Goal: Information Seeking & Learning: Learn about a topic

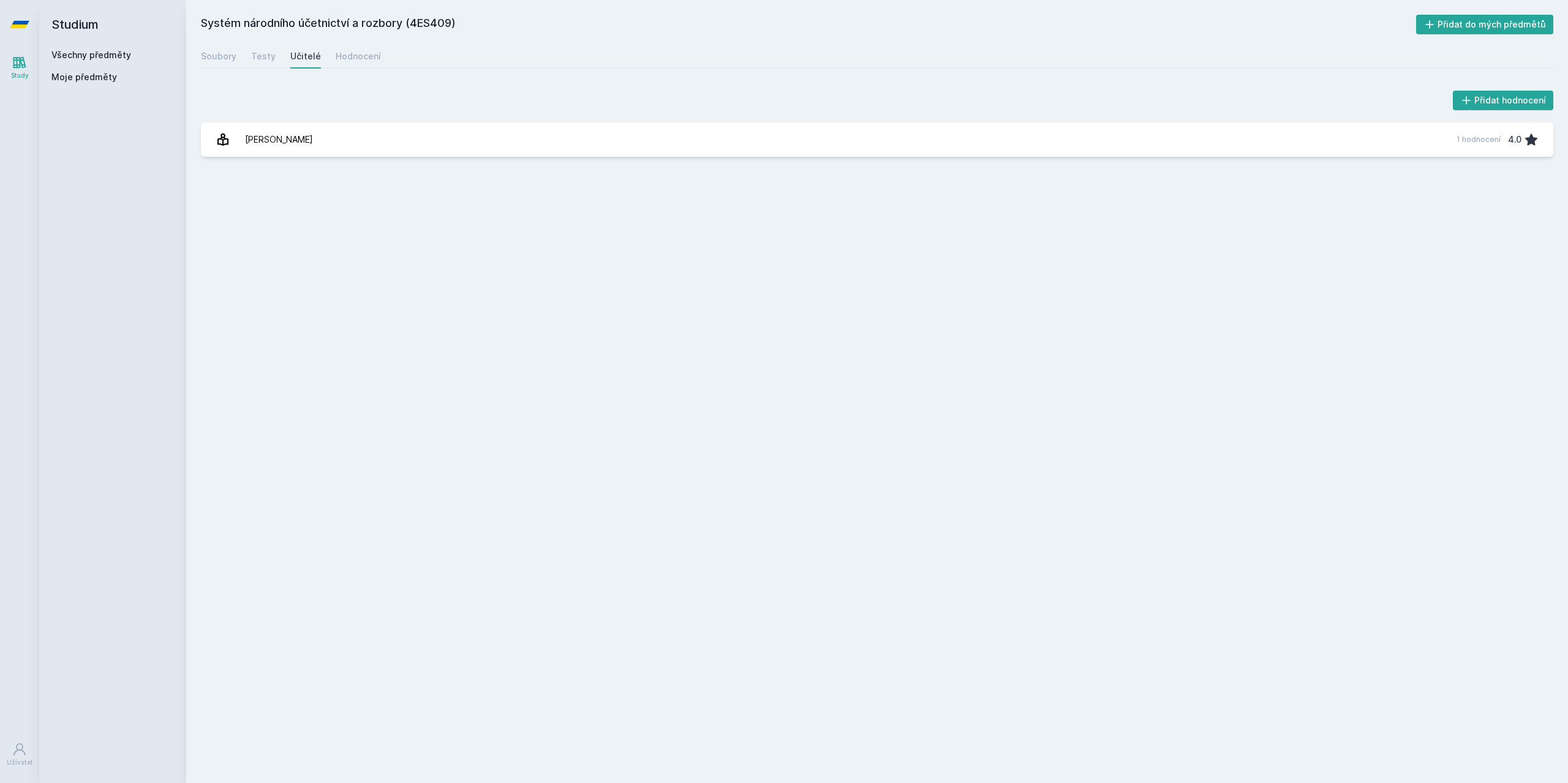
click at [61, 75] on span "Moje předměty" at bounding box center [84, 77] width 66 height 12
click at [90, 55] on link "Všechny předměty" at bounding box center [90, 55] width 79 height 10
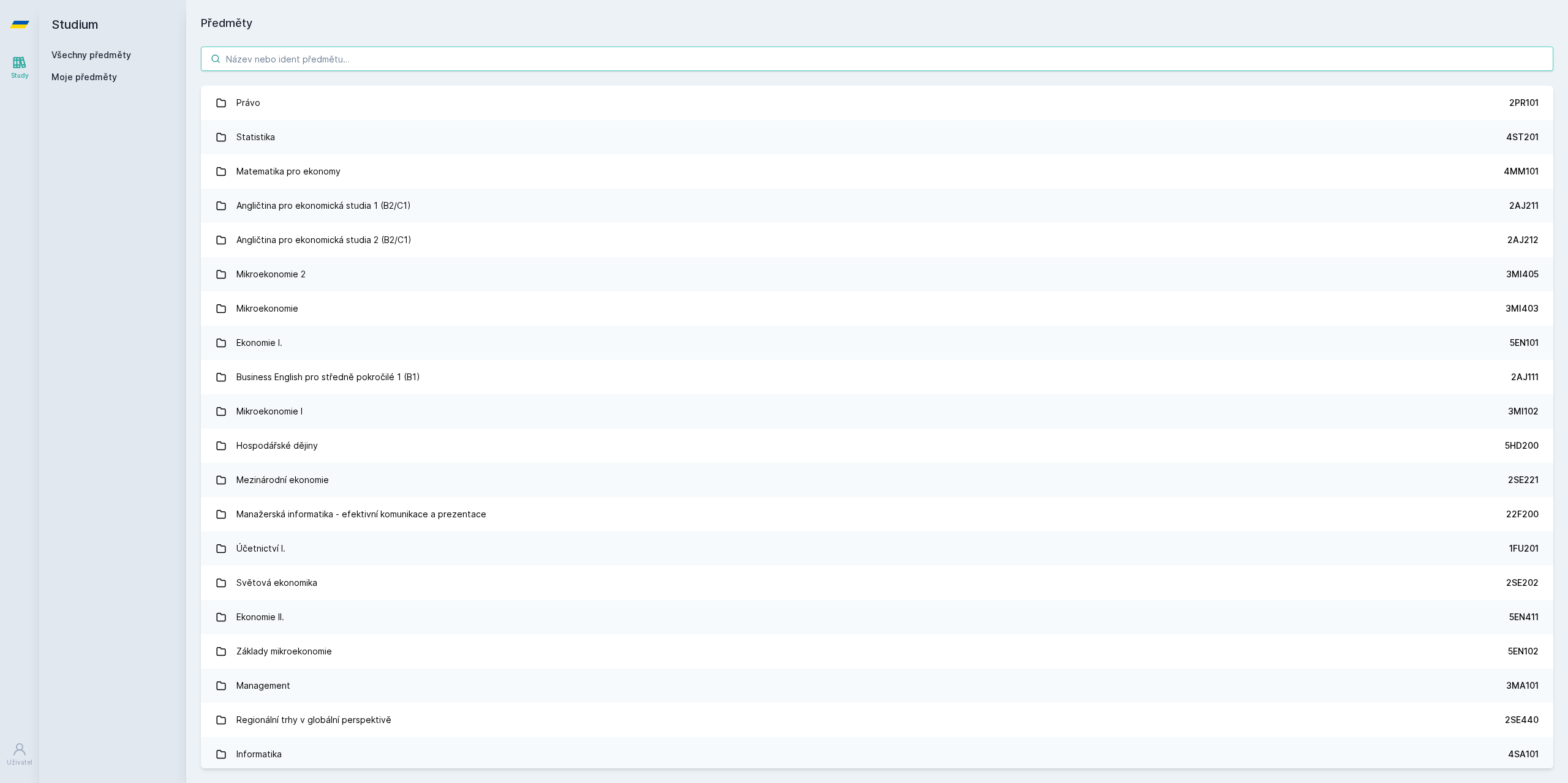
click at [256, 60] on input "search" at bounding box center [876, 58] width 1352 height 24
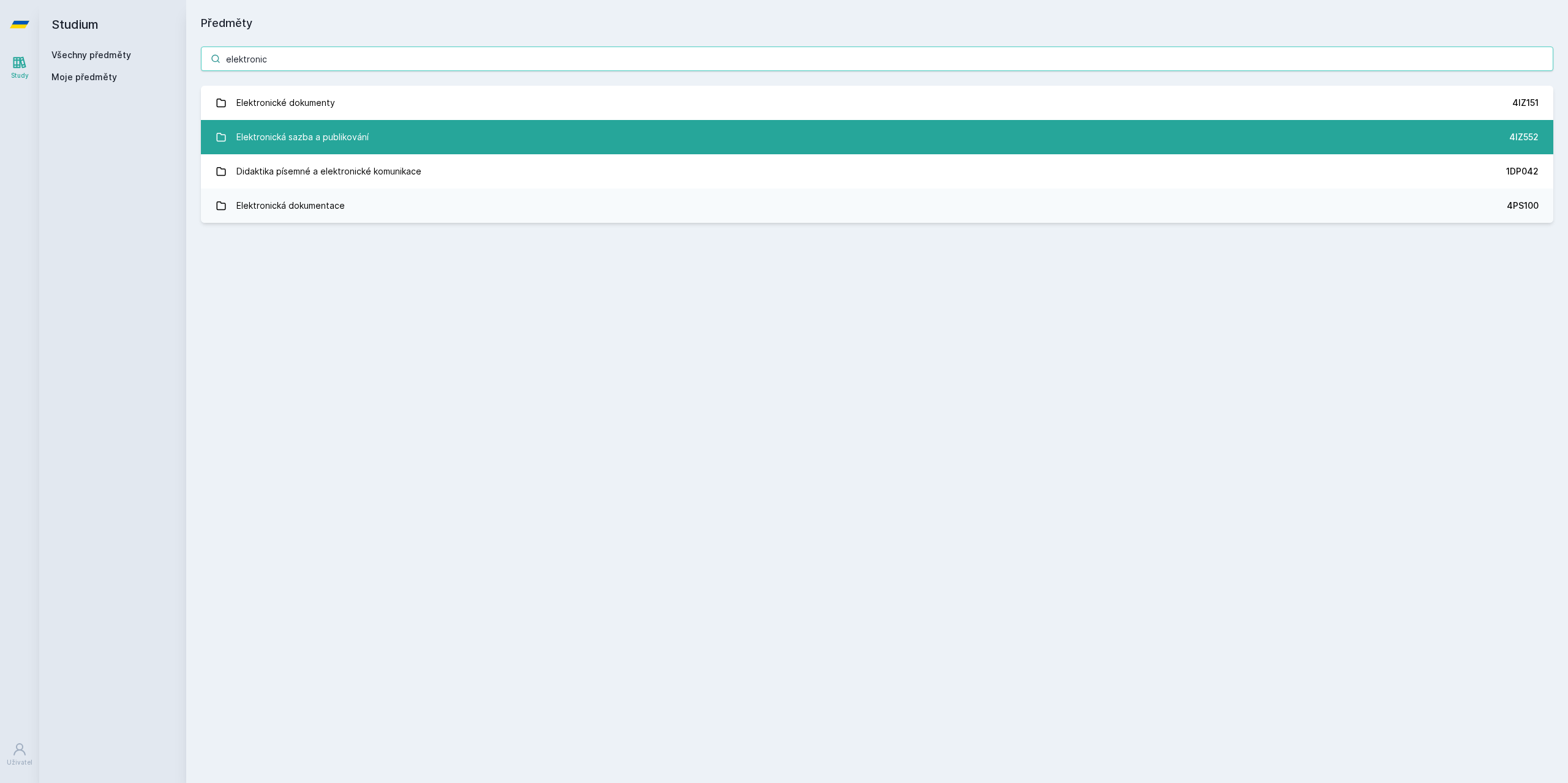
type input "elektronic"
click at [317, 137] on div "Elektronická sazba a publikování" at bounding box center [303, 137] width 132 height 24
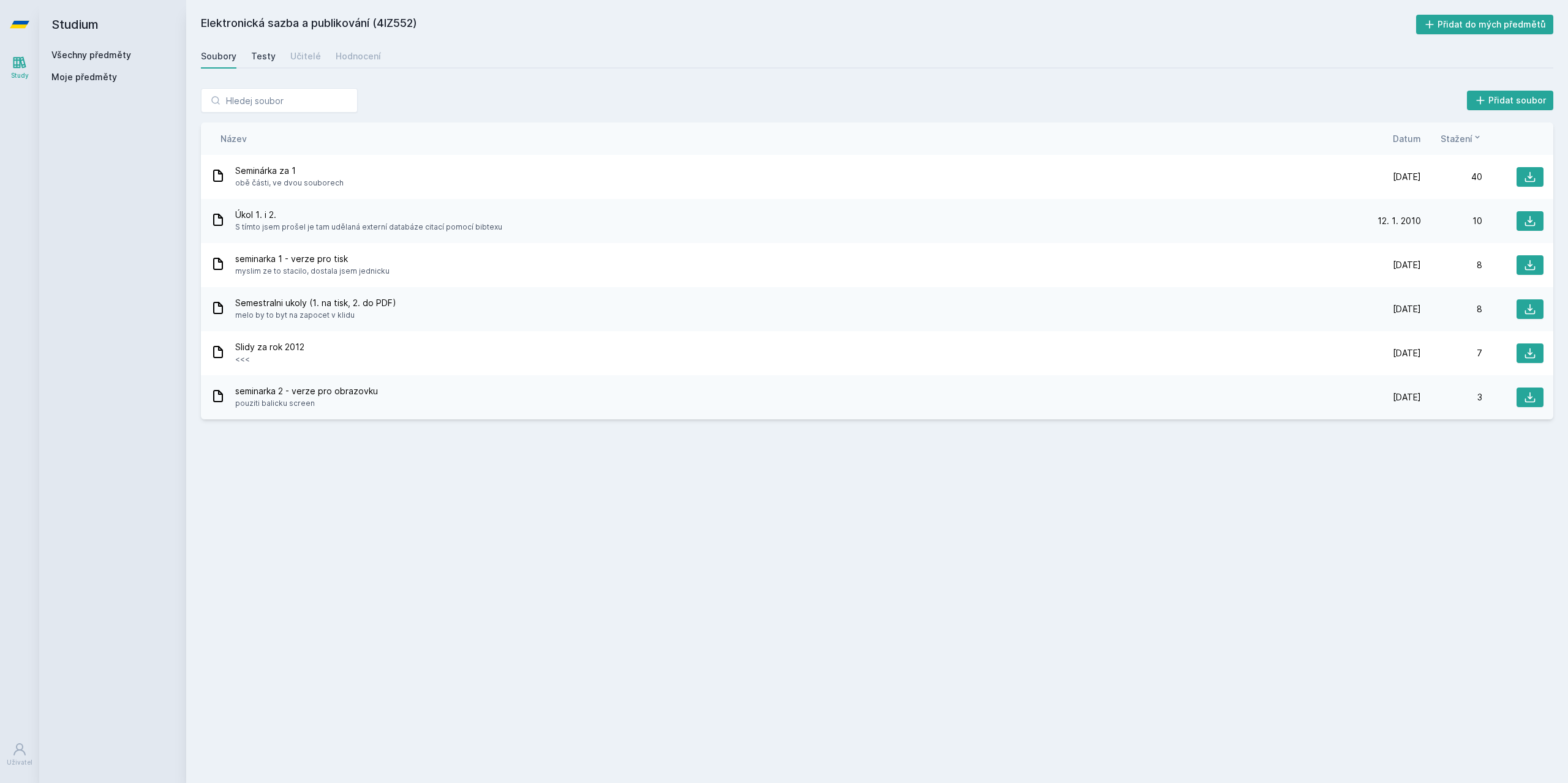
click at [261, 57] on div "Testy" at bounding box center [263, 56] width 24 height 12
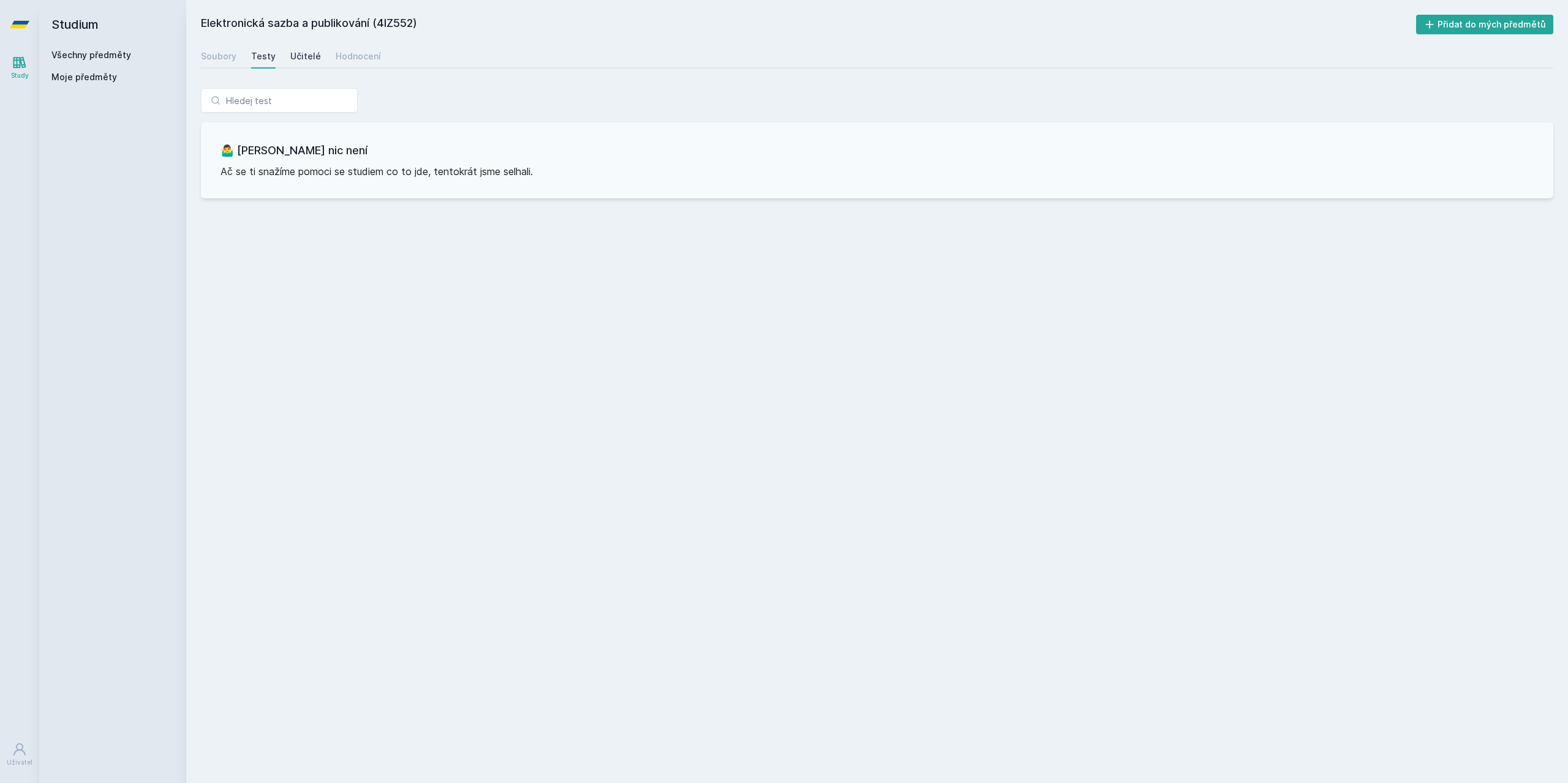
click at [304, 62] on link "Učitelé" at bounding box center [305, 56] width 31 height 24
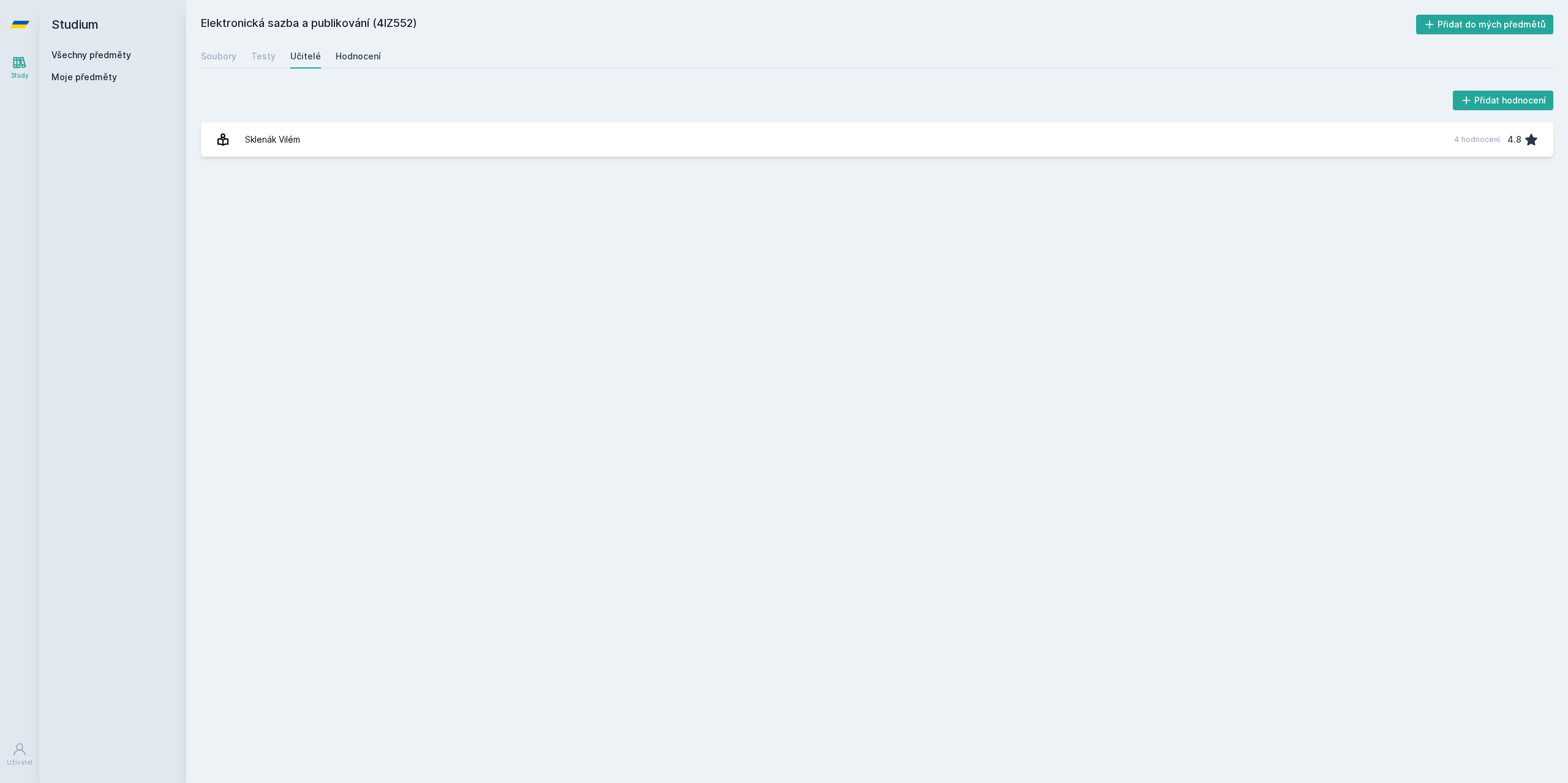
click at [359, 55] on div "Hodnocení" at bounding box center [358, 56] width 45 height 12
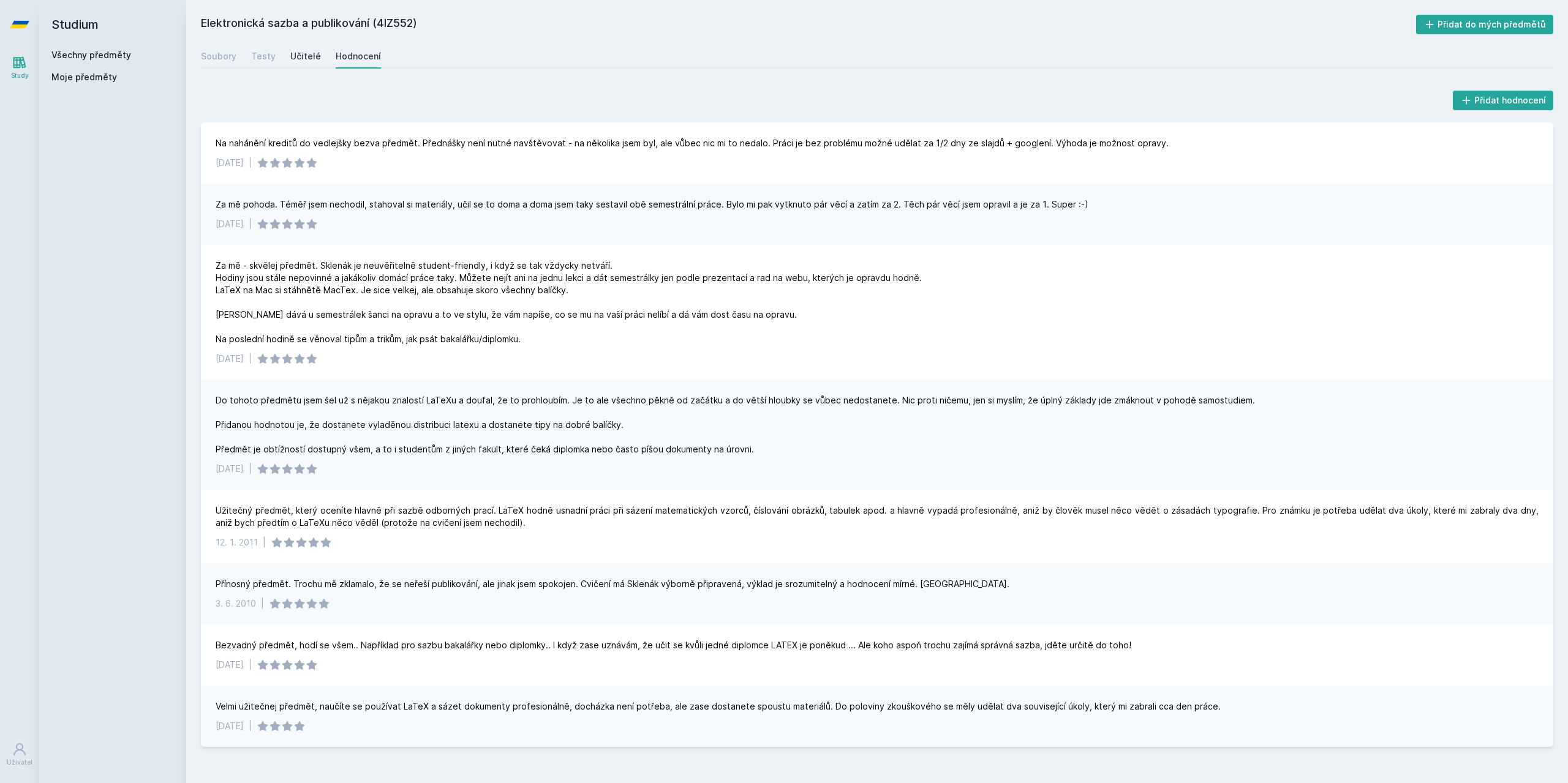
click at [304, 58] on div "Učitelé" at bounding box center [305, 56] width 31 height 12
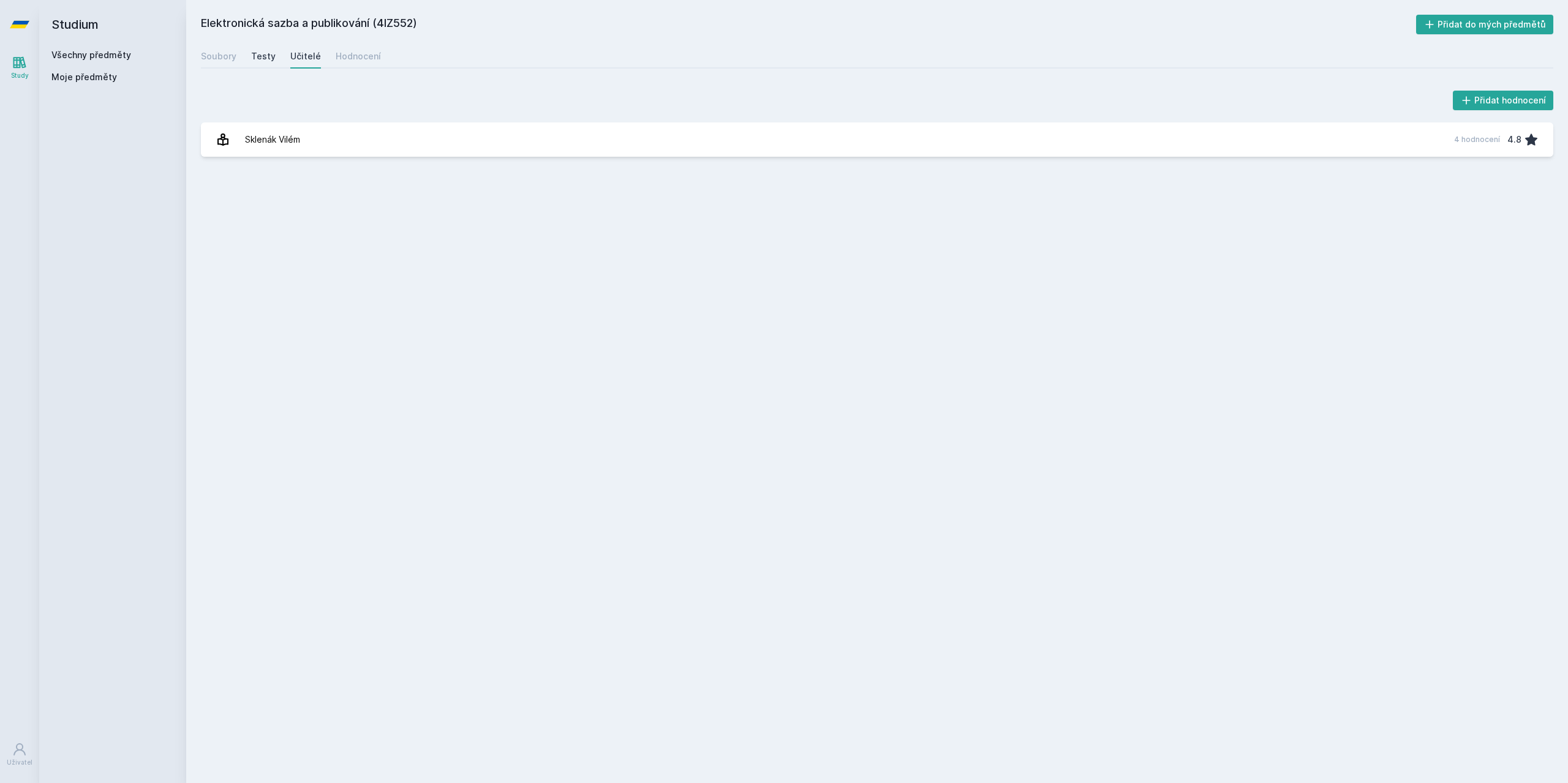
click at [266, 57] on div "Testy" at bounding box center [263, 56] width 24 height 12
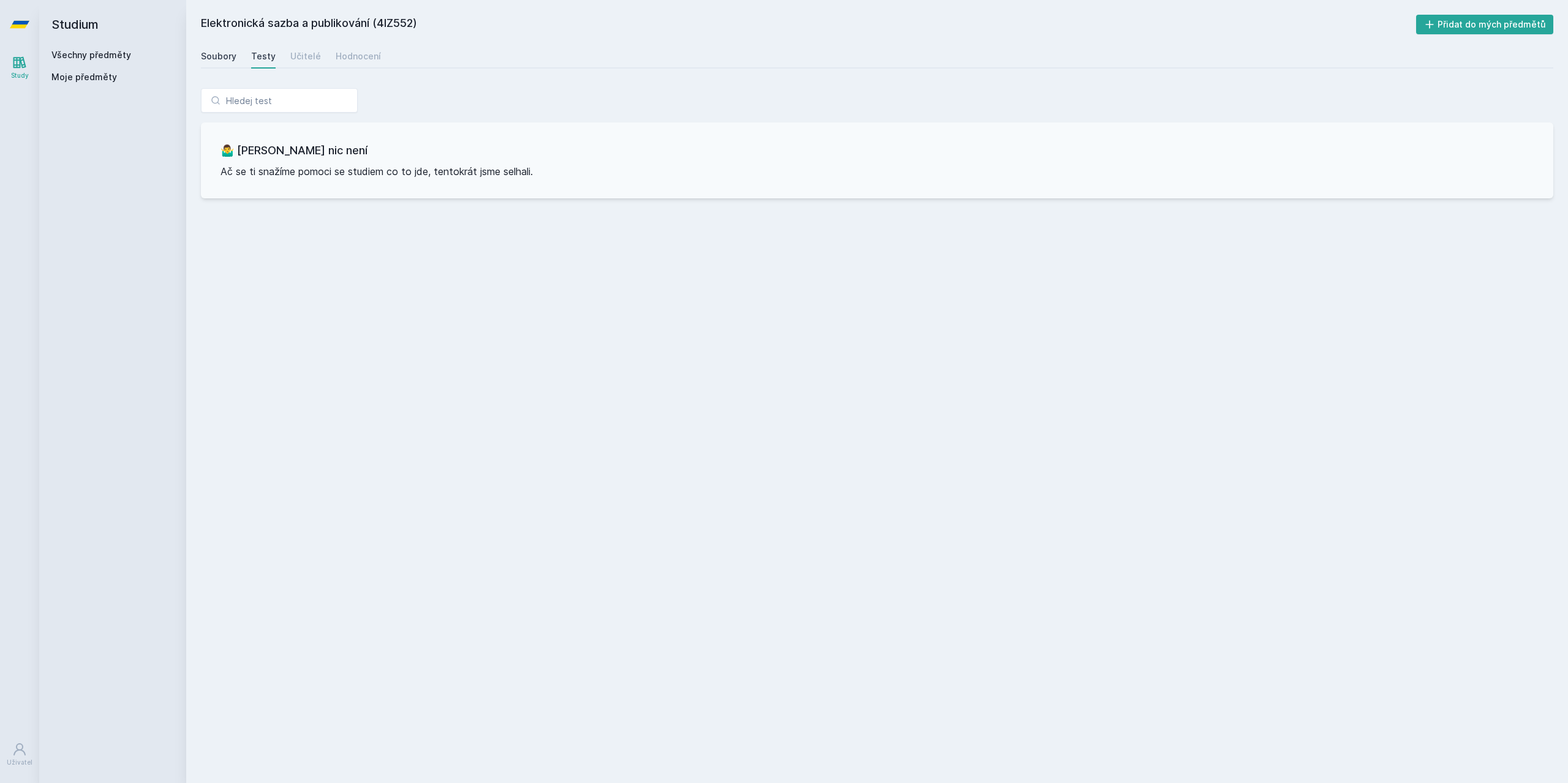
click at [201, 56] on div "Soubory" at bounding box center [218, 56] width 35 height 12
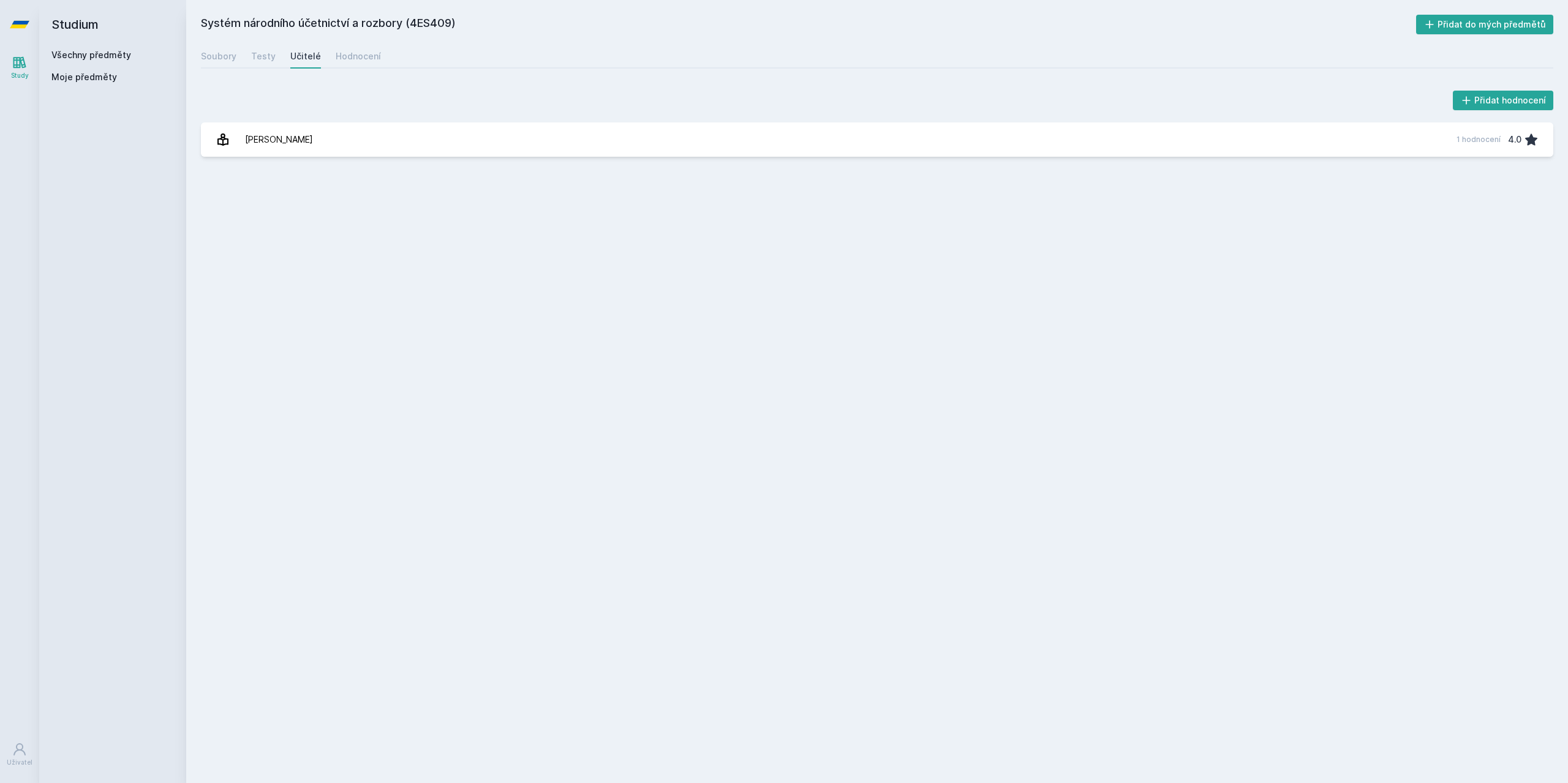
click at [85, 67] on div "Všechny předměty Moje předměty" at bounding box center [112, 69] width 123 height 39
click at [81, 73] on span "Moje předměty" at bounding box center [84, 77] width 66 height 12
click at [90, 60] on div "Všechny předměty" at bounding box center [112, 55] width 123 height 12
click at [97, 54] on link "Všechny předměty" at bounding box center [90, 55] width 79 height 10
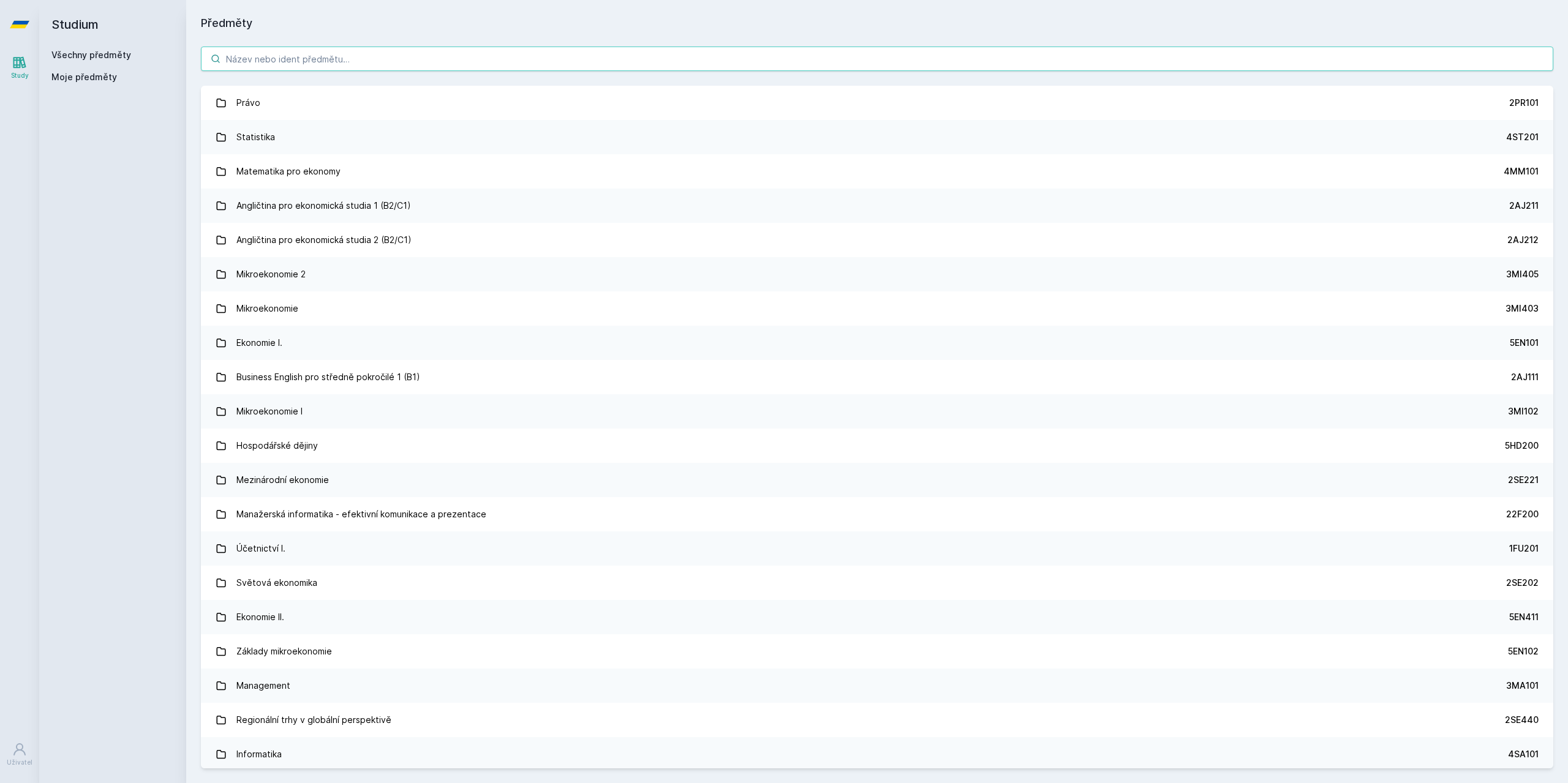
click at [359, 56] on input "search" at bounding box center [876, 58] width 1352 height 24
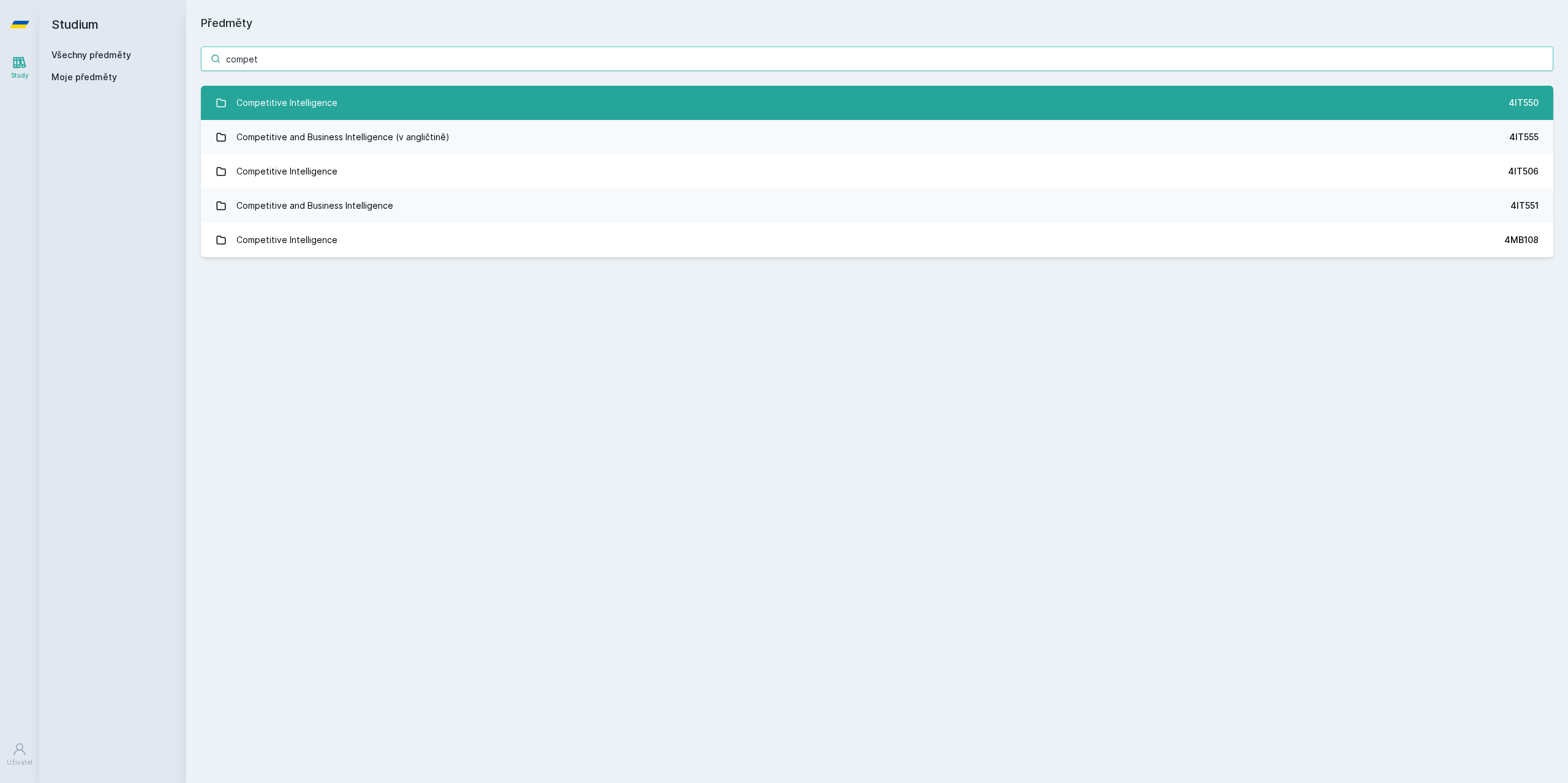
type input "compet"
click at [363, 104] on link "Competitive Intelligence 4IT550" at bounding box center [876, 103] width 1352 height 34
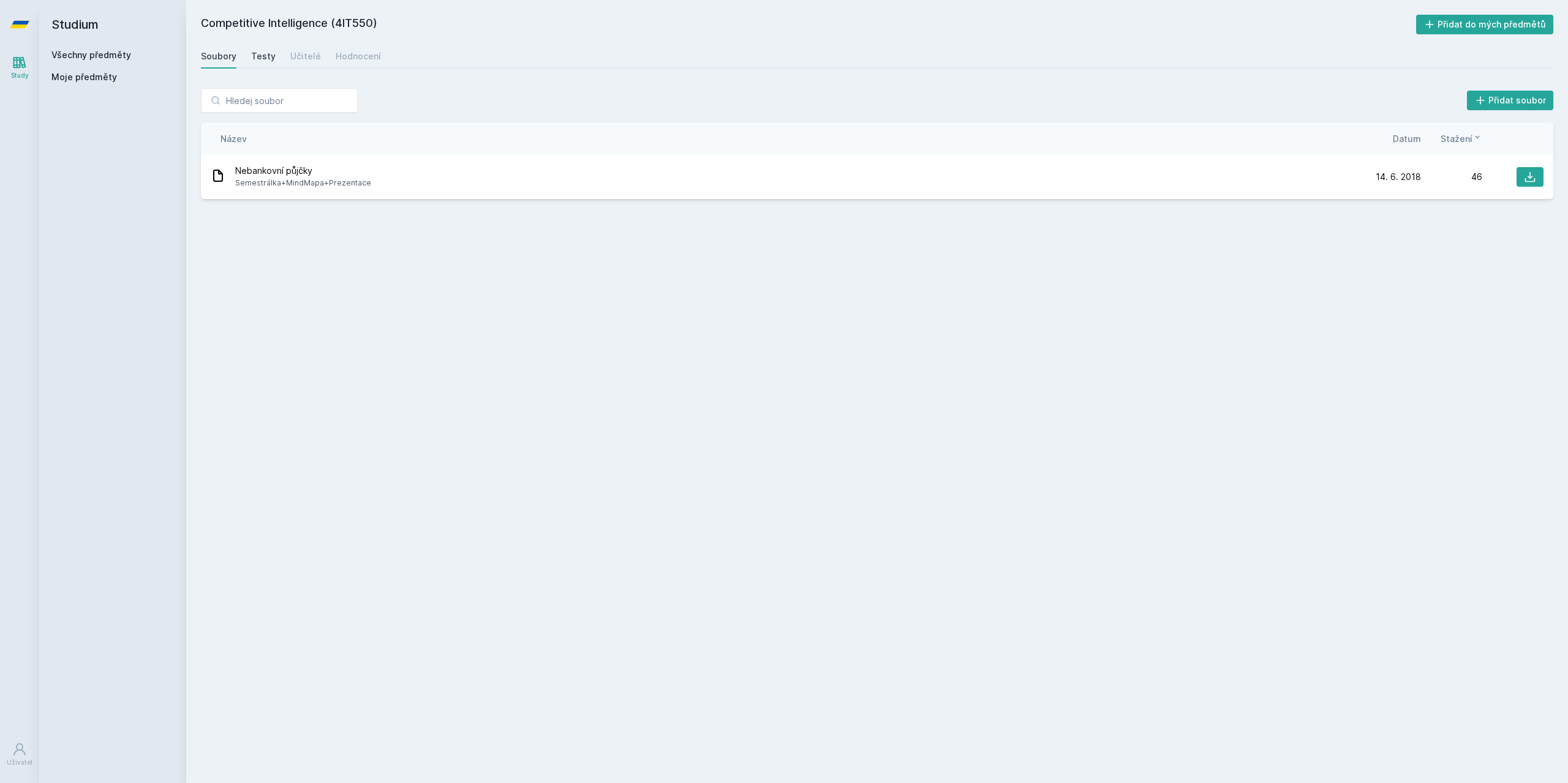
click at [262, 54] on div "Testy" at bounding box center [263, 56] width 24 height 12
click at [306, 51] on div "Učitelé" at bounding box center [305, 56] width 31 height 12
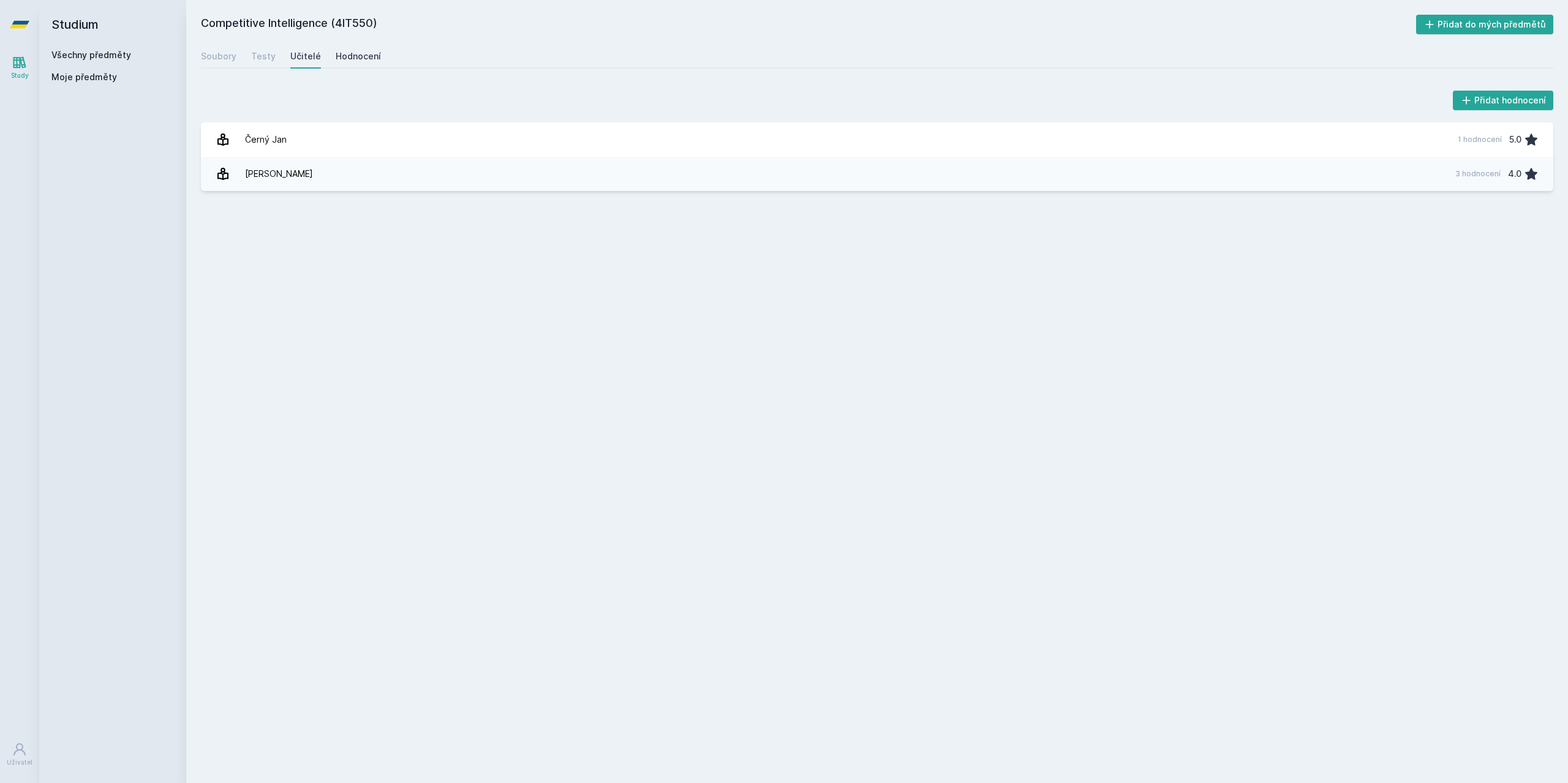
click at [351, 51] on div "Hodnocení" at bounding box center [358, 56] width 45 height 12
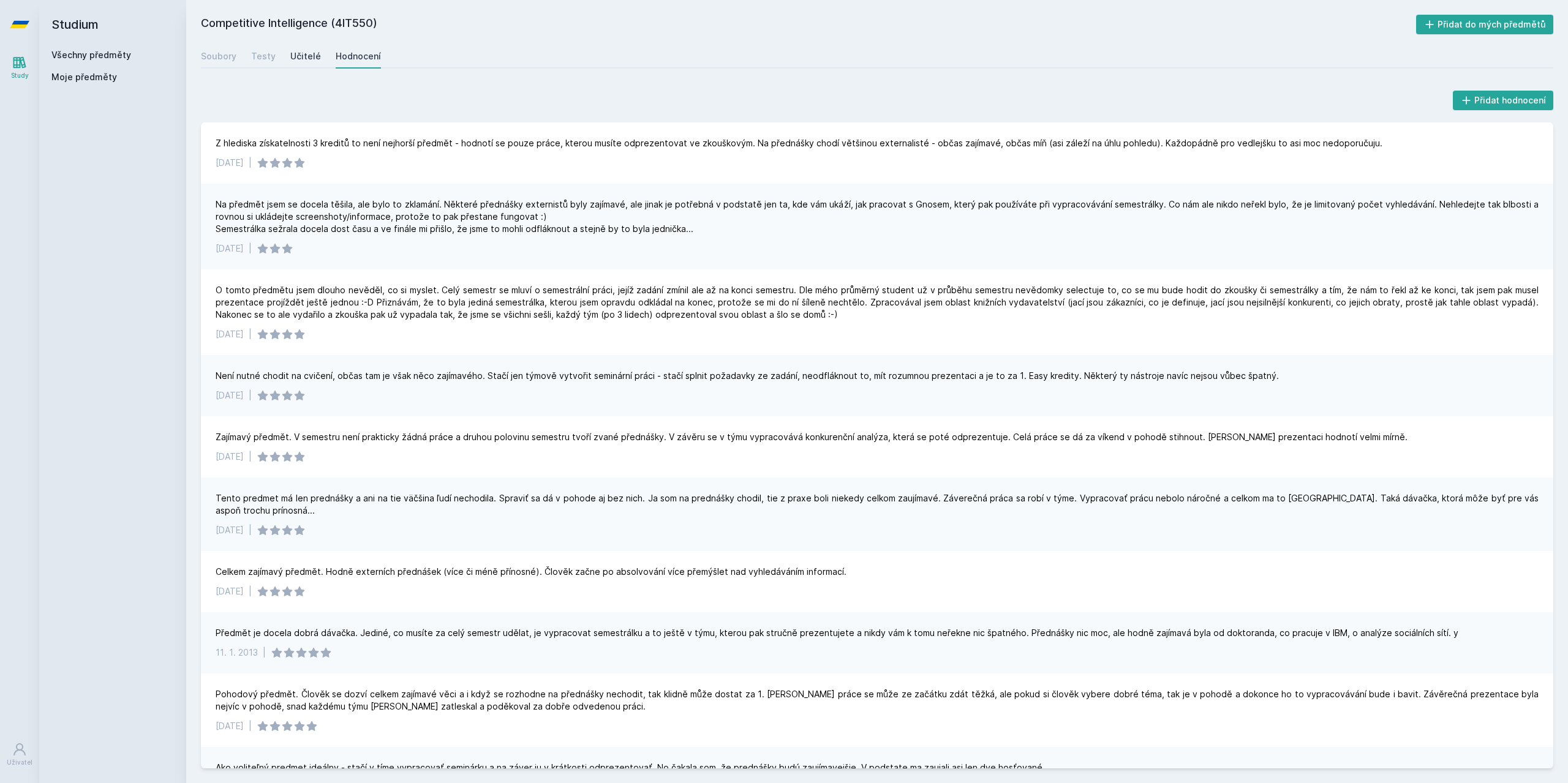
click at [310, 55] on div "Učitelé" at bounding box center [305, 56] width 31 height 12
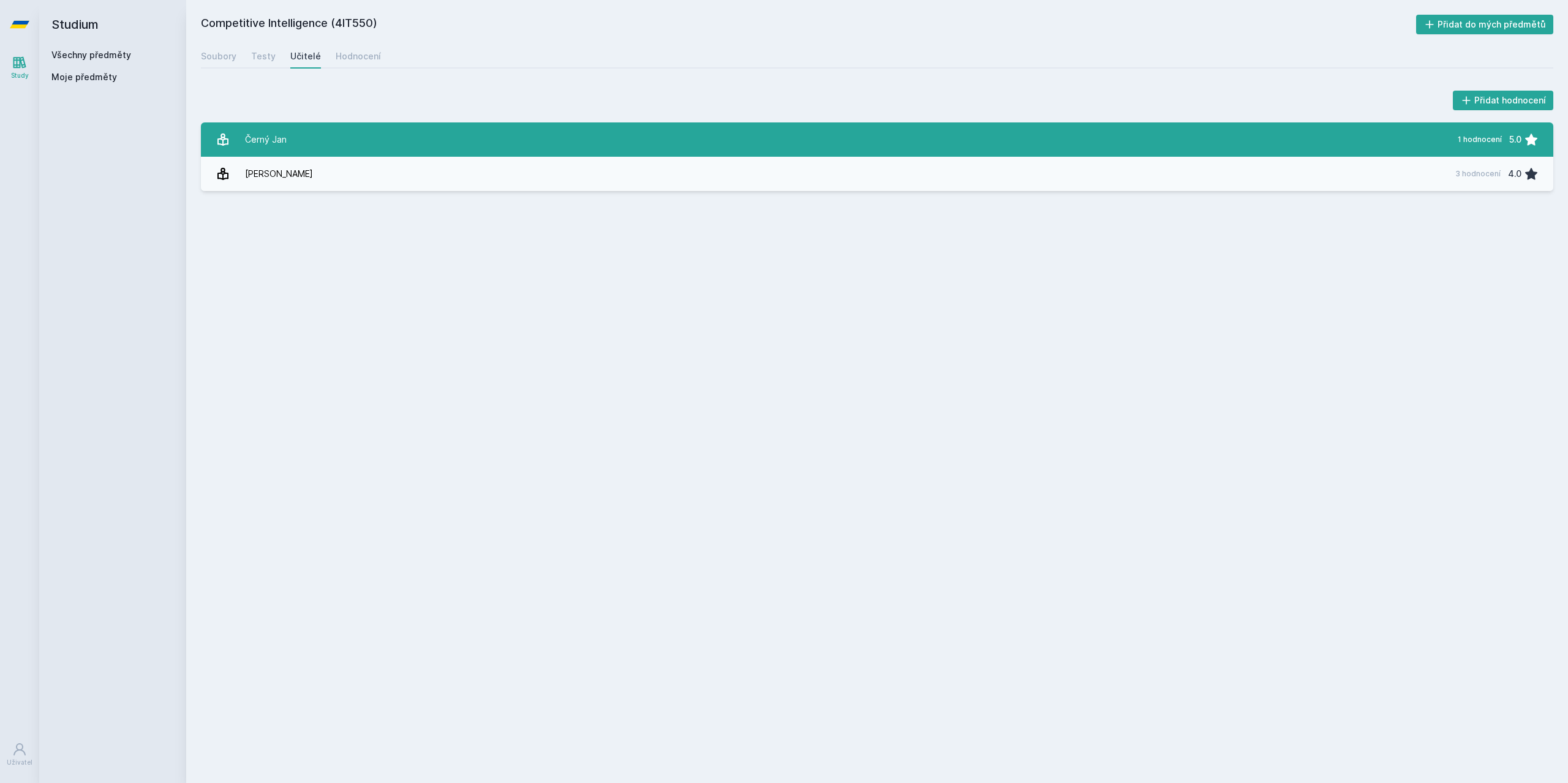
click at [285, 142] on div "Černý Jan" at bounding box center [266, 139] width 42 height 24
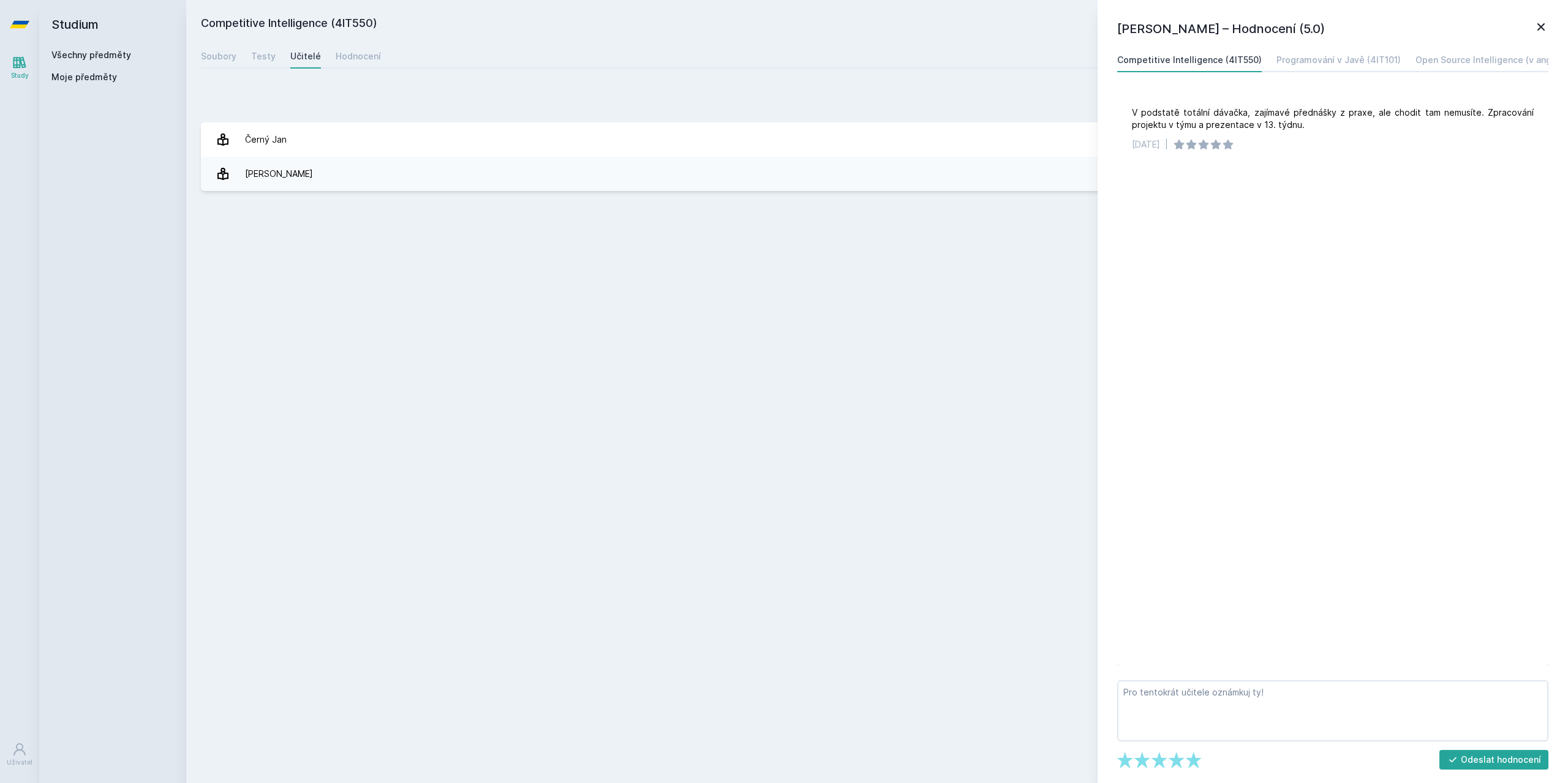
click at [452, 88] on div "Přidat hodnocení" at bounding box center [876, 100] width 1352 height 24
click at [1554, 20] on div "Jan Černý – Hodnocení (5.0) Competitive Intelligence (4IT550) Programování v Ja…" at bounding box center [1333, 391] width 471 height 783
click at [1546, 22] on icon at bounding box center [1541, 27] width 14 height 14
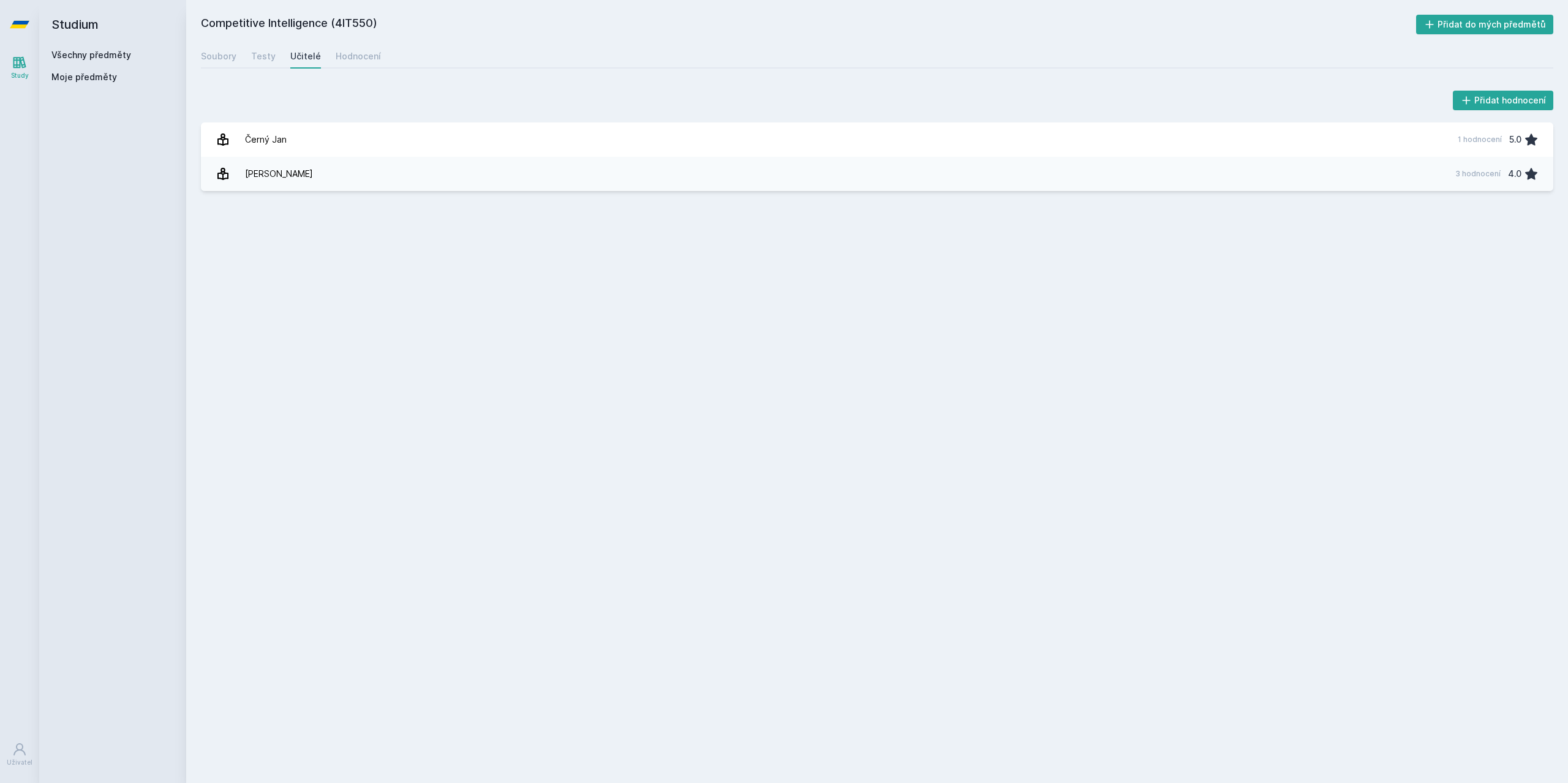
click at [114, 57] on link "Všechny předměty" at bounding box center [90, 55] width 79 height 10
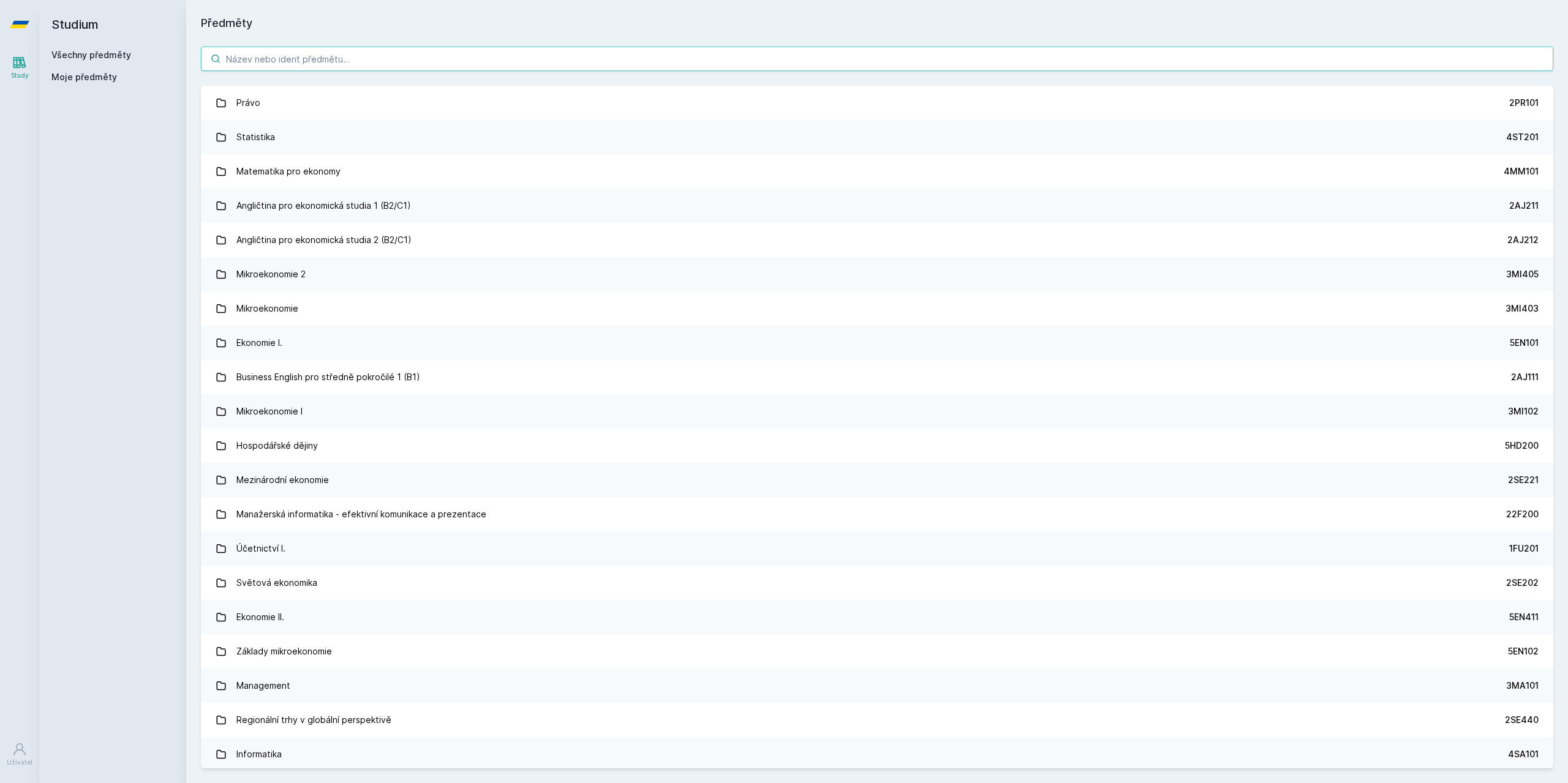
click at [286, 68] on input "search" at bounding box center [876, 58] width 1352 height 24
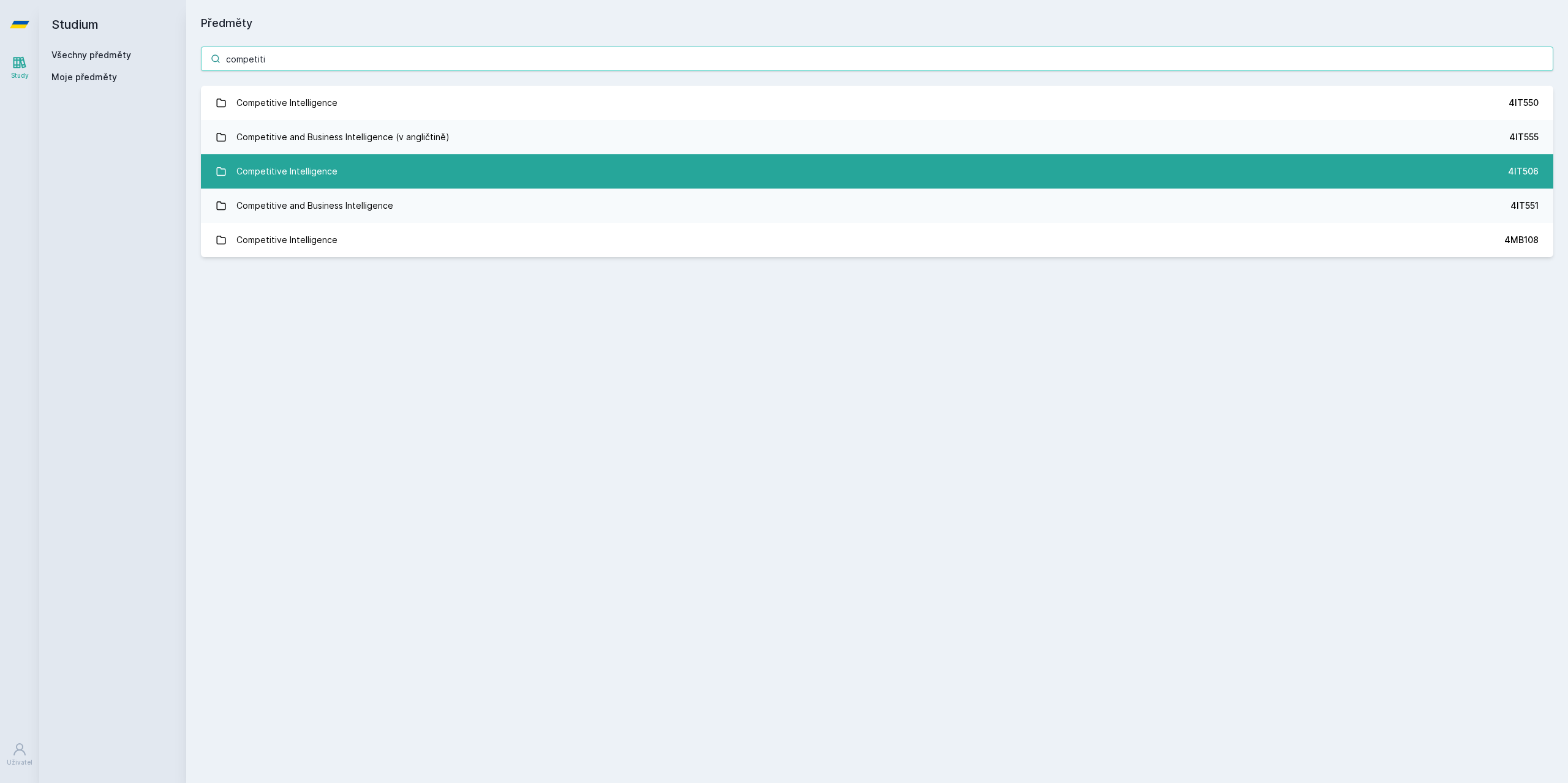
type input "competiti"
click at [328, 168] on div "Competitive Intelligence" at bounding box center [287, 171] width 101 height 24
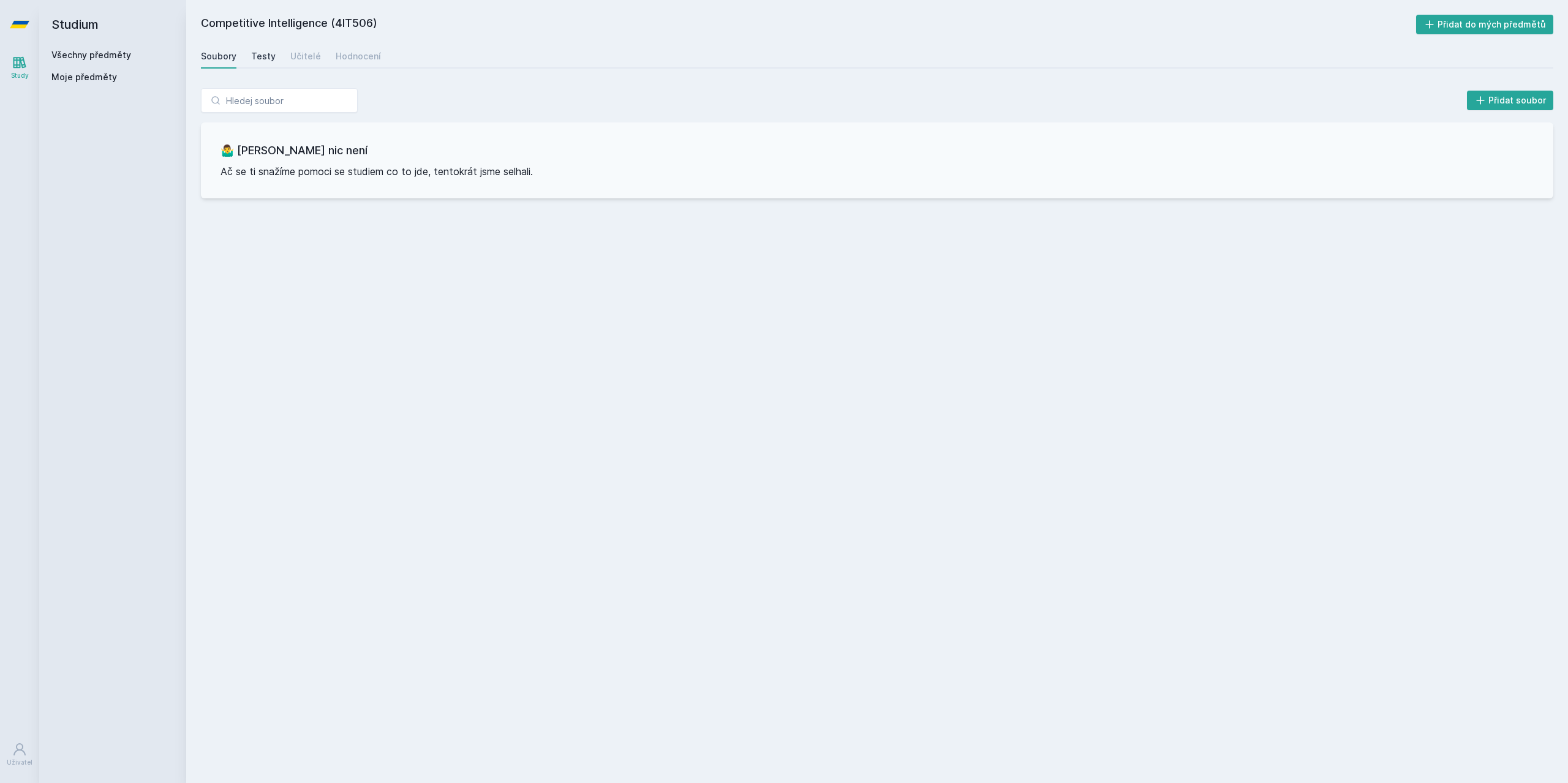
click at [263, 54] on div "Testy" at bounding box center [263, 56] width 24 height 12
click at [302, 60] on div "Učitelé" at bounding box center [305, 56] width 31 height 12
click at [340, 56] on div "Hodnocení" at bounding box center [358, 56] width 45 height 12
